Goal: Share content

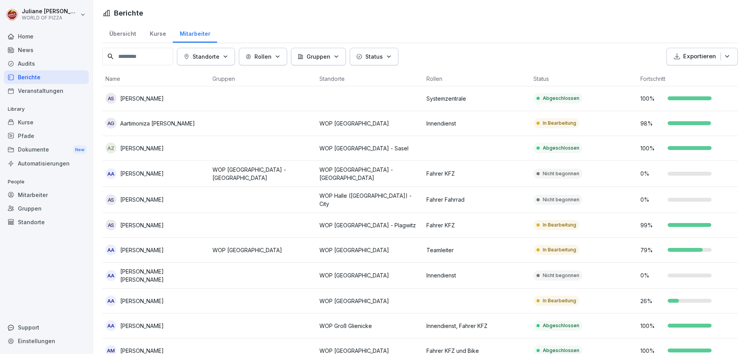
click at [33, 152] on div "Dokumente New" at bounding box center [46, 150] width 85 height 14
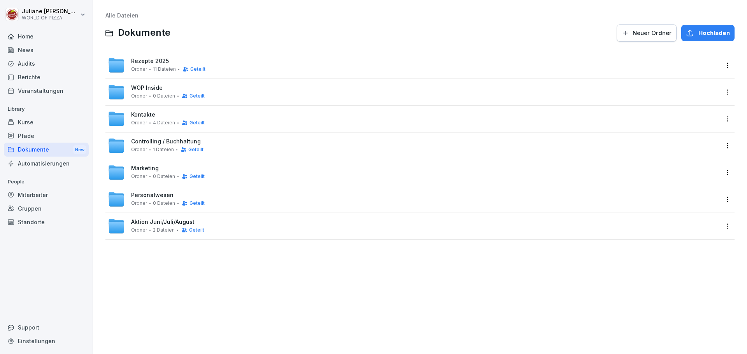
click at [36, 149] on div "Dokumente New" at bounding box center [46, 150] width 85 height 14
click at [146, 194] on span "Personalwesen" at bounding box center [152, 195] width 42 height 7
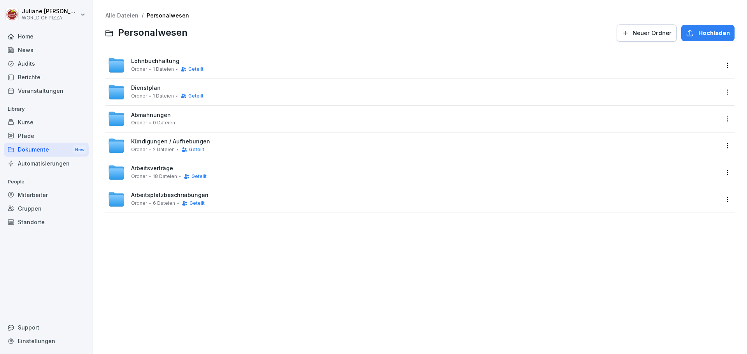
click at [146, 194] on span "Arbeitsplatzbeschreibungen" at bounding box center [169, 195] width 77 height 7
click at [166, 169] on span "Arbeitsverträge" at bounding box center [152, 168] width 42 height 7
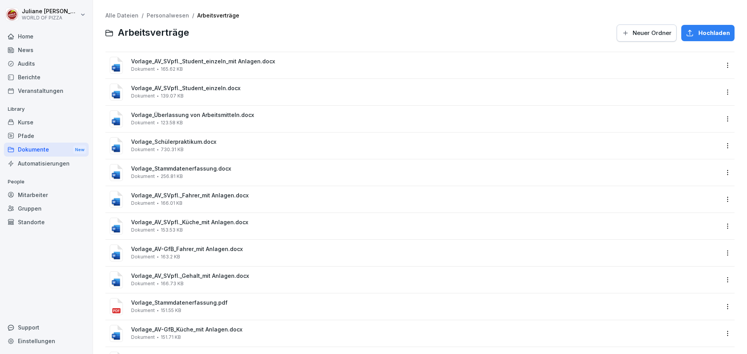
click at [724, 62] on html "[PERSON_NAME] WORLD OF PIZZA Home News Audits Berichte Veranstaltungen Library …" at bounding box center [373, 177] width 747 height 354
click at [696, 97] on div "Teilen" at bounding box center [690, 96] width 18 height 9
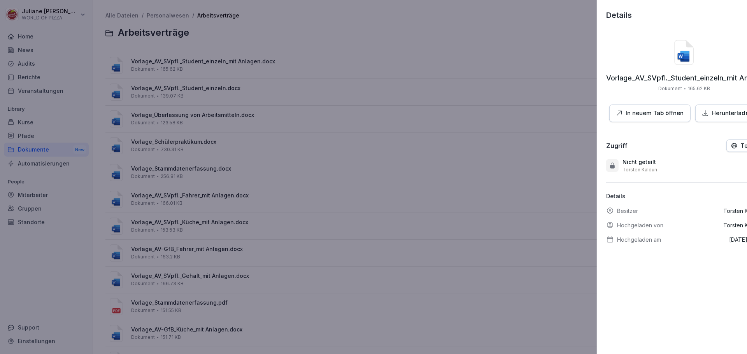
click at [337, 139] on div at bounding box center [373, 177] width 747 height 354
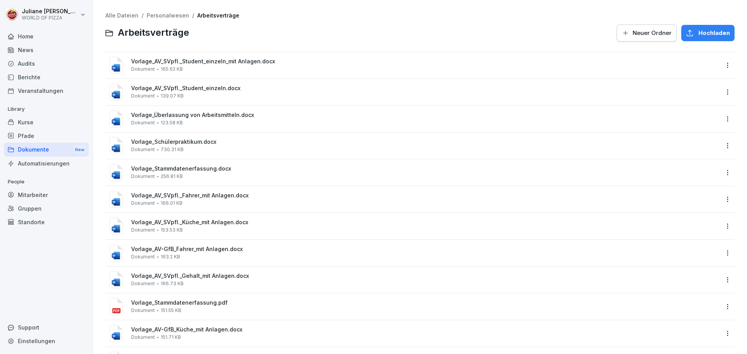
click at [720, 71] on div "Vorlage_AV_SVpfl._Student_einzeln_mit Anlagen.docx Dokument 165.62 KB" at bounding box center [419, 65] width 629 height 26
click at [720, 68] on html "[PERSON_NAME] WORLD OF PIZZA Home News Audits Berichte Veranstaltungen Library …" at bounding box center [373, 177] width 747 height 354
click at [694, 98] on div "Teilen" at bounding box center [690, 96] width 18 height 9
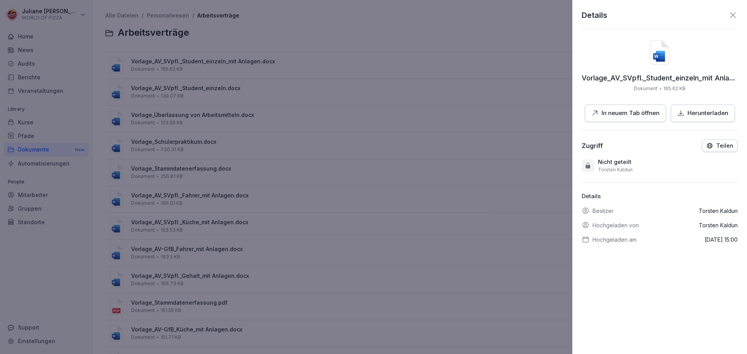
click at [716, 145] on p "Teilen" at bounding box center [724, 146] width 17 height 6
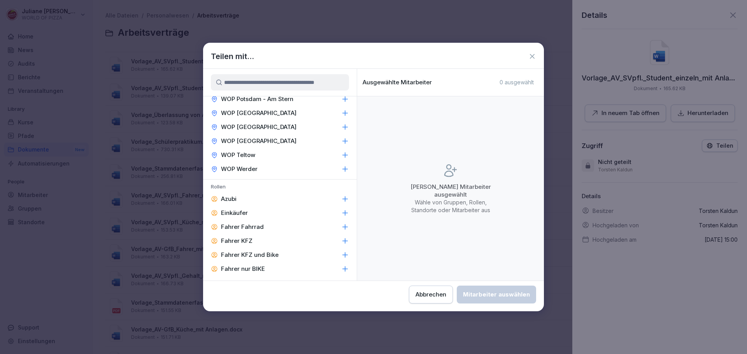
scroll to position [895, 0]
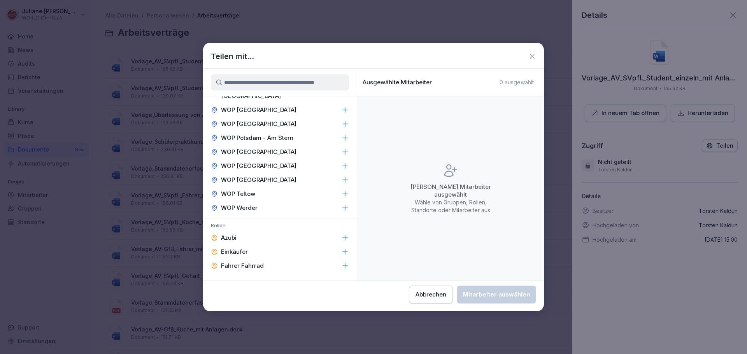
click at [532, 56] on icon at bounding box center [532, 56] width 5 height 5
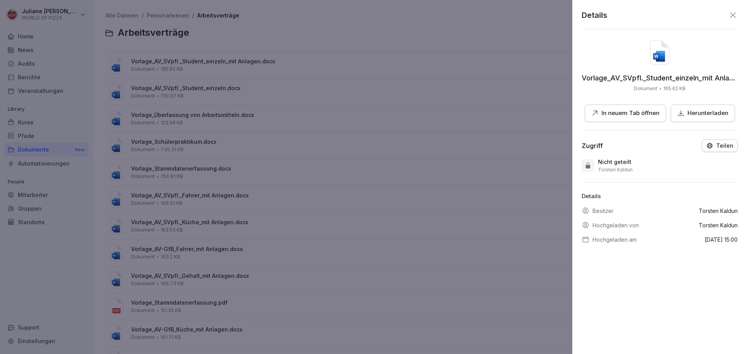
click at [730, 14] on icon at bounding box center [732, 14] width 5 height 5
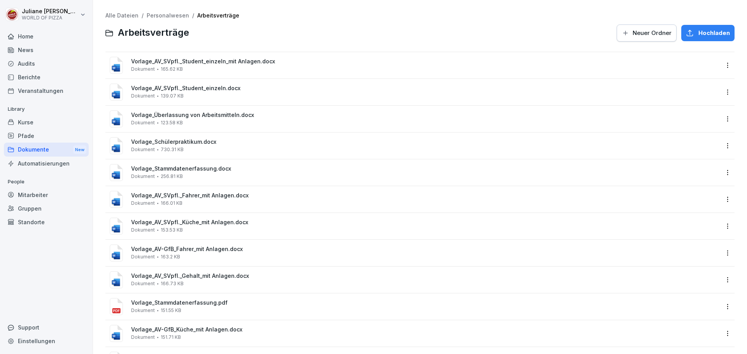
click at [168, 14] on link "Personalwesen" at bounding box center [168, 15] width 42 height 7
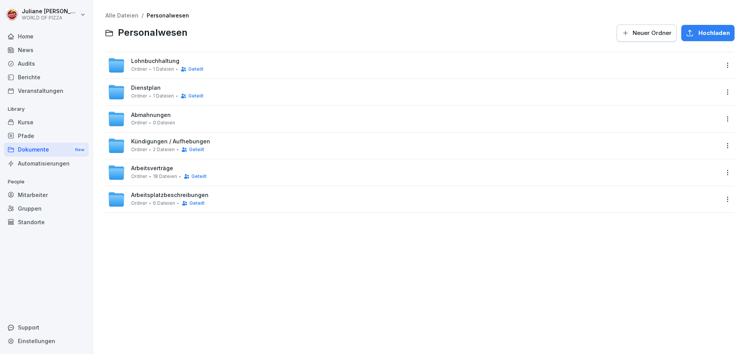
click at [157, 17] on link "Personalwesen" at bounding box center [168, 15] width 42 height 7
click at [128, 17] on link "Alle Dateien" at bounding box center [121, 15] width 33 height 7
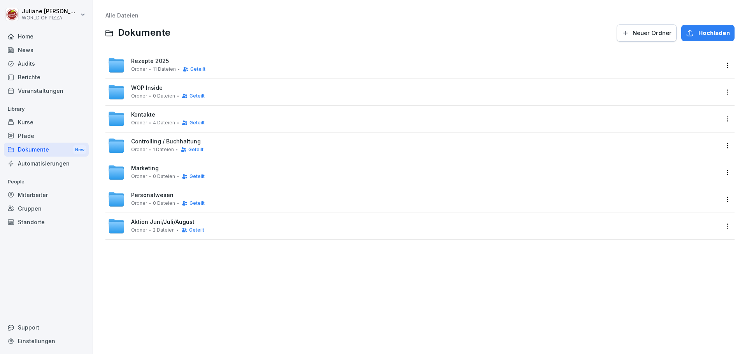
click at [168, 201] on span "0 Dateien" at bounding box center [164, 203] width 22 height 5
click at [720, 202] on html "[PERSON_NAME] WORLD OF PIZZA Home News Audits Berichte Veranstaltungen Library …" at bounding box center [373, 177] width 747 height 354
click at [698, 214] on div "Details" at bounding box center [695, 215] width 19 height 9
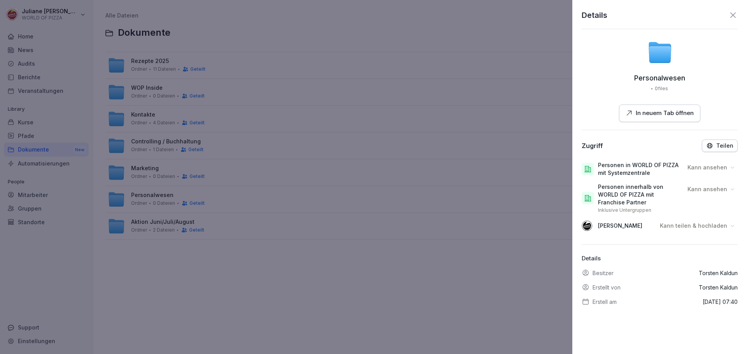
click at [716, 147] on p "Teilen" at bounding box center [724, 146] width 17 height 6
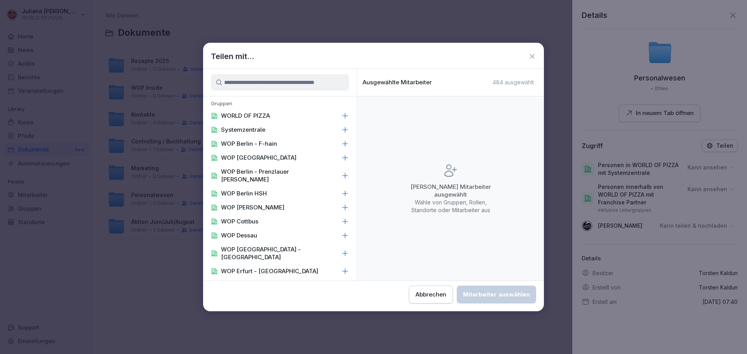
type input "*"
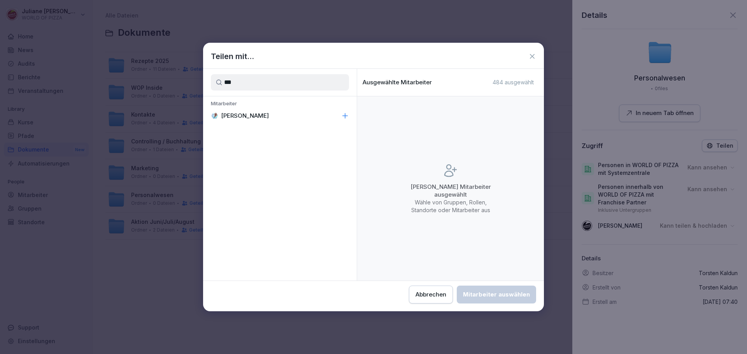
type input "***"
click at [244, 118] on p "[PERSON_NAME]" at bounding box center [245, 116] width 48 height 8
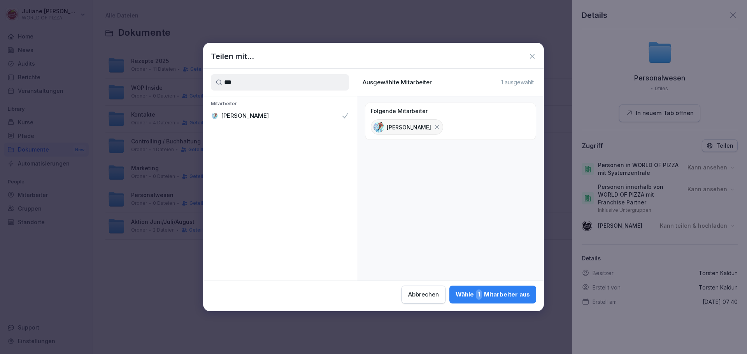
click at [504, 296] on div "Wähle 1 Mitarbeiter aus" at bounding box center [493, 295] width 74 height 10
